Goal: Find specific page/section: Find specific page/section

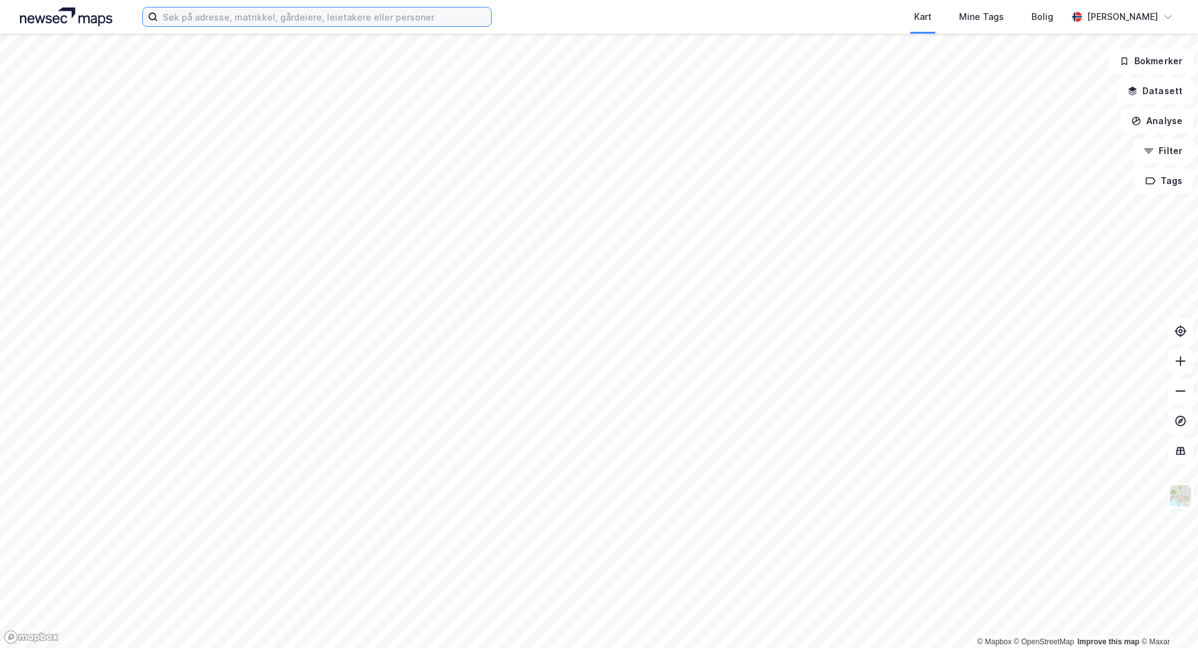
click at [381, 16] on input at bounding box center [324, 16] width 333 height 19
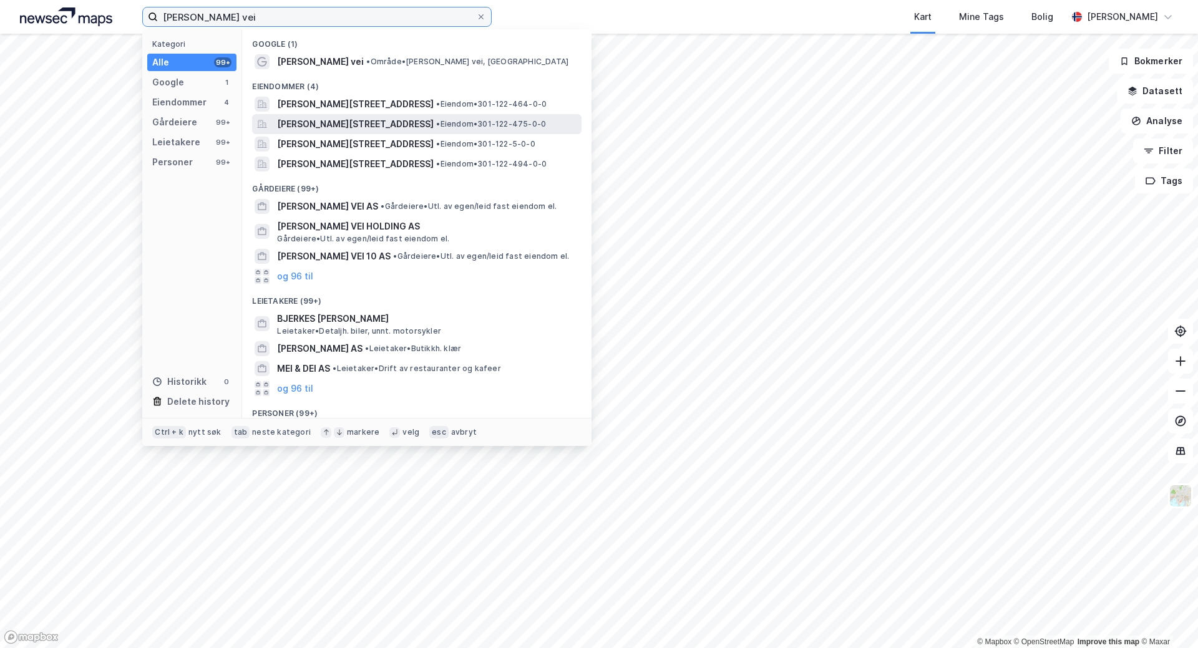
type input "[PERSON_NAME] vei"
click at [391, 118] on span "[PERSON_NAME][STREET_ADDRESS]" at bounding box center [355, 124] width 157 height 15
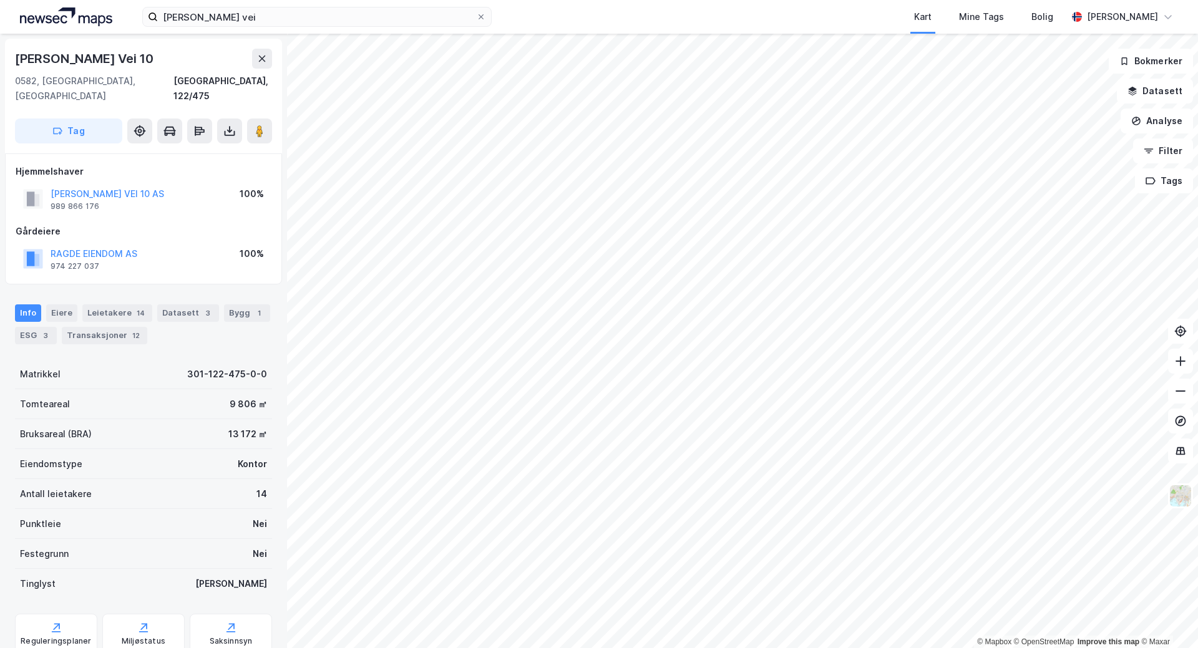
click at [517, 648] on html "[PERSON_NAME] vei Kart Mine Tags Bolig [PERSON_NAME] © Mapbox © OpenStreetMap I…" at bounding box center [599, 324] width 1198 height 648
